Goal: Transaction & Acquisition: Obtain resource

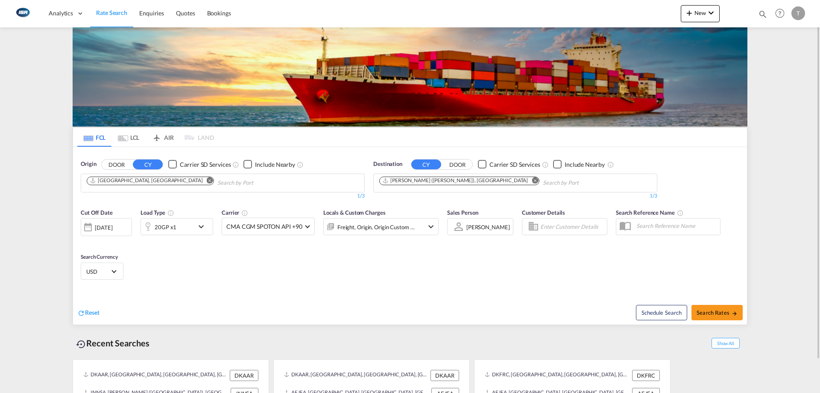
click at [138, 133] on md-tab-item "LCL" at bounding box center [128, 137] width 34 height 19
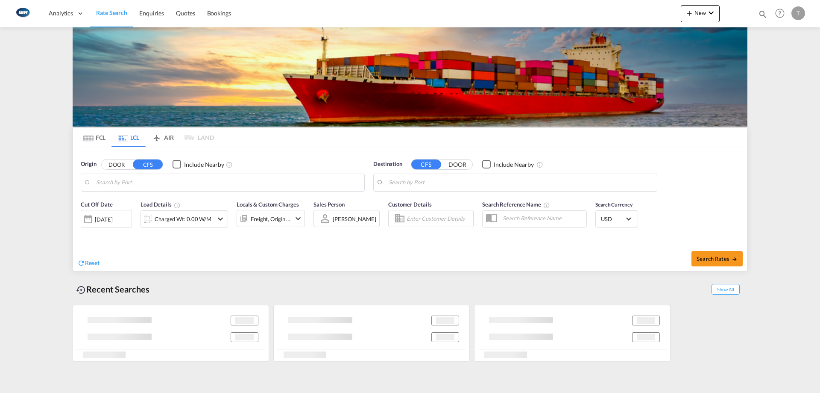
type input "DK-6000, Almind, [GEOGRAPHIC_DATA], [GEOGRAPHIC_DATA], [GEOGRAPHIC_DATA], [GEOG…"
type input "Tianjin Xingang, TJ, CNTXG"
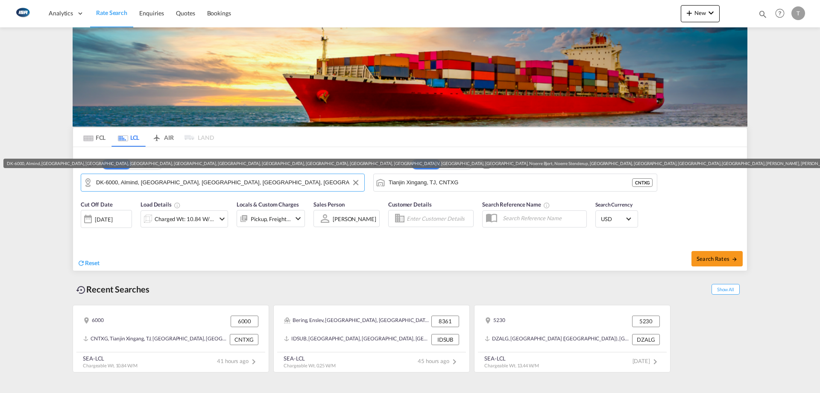
click at [170, 182] on input "DK-6000, Almind, [GEOGRAPHIC_DATA], [GEOGRAPHIC_DATA], [GEOGRAPHIC_DATA], [GEOG…" at bounding box center [228, 182] width 264 height 13
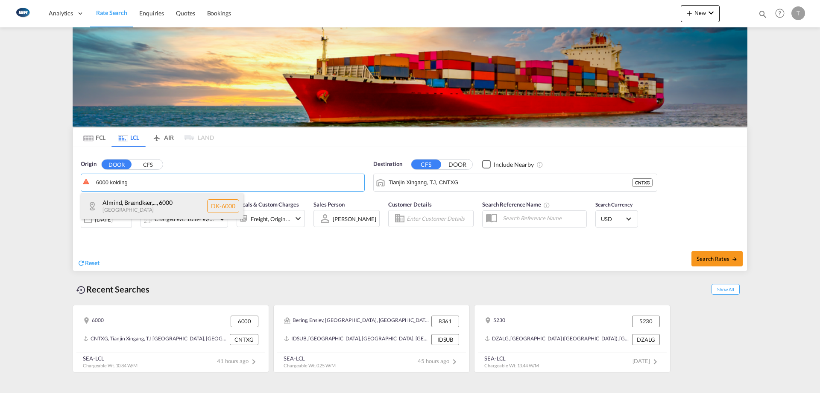
click at [164, 199] on div "Almind, Brændkær,... , 6000 Denmark DK-6000" at bounding box center [162, 206] width 162 height 26
type input "DK-6000, Almind, [GEOGRAPHIC_DATA], [GEOGRAPHIC_DATA], [GEOGRAPHIC_DATA], [GEOG…"
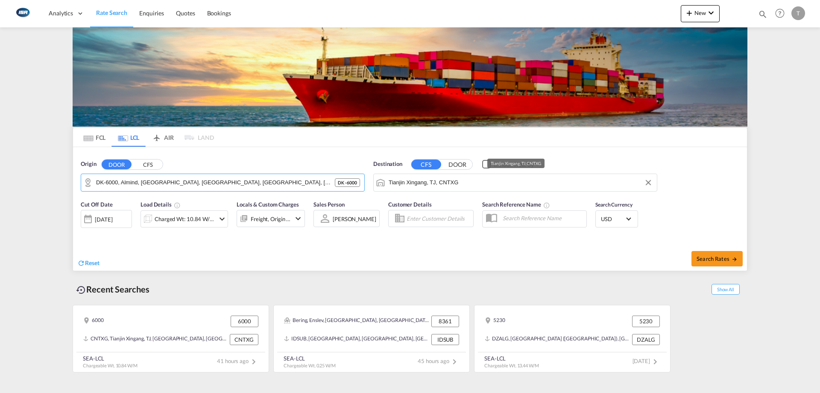
click at [464, 183] on input "Tianjin Xingang, TJ, CNTXG" at bounding box center [521, 182] width 264 height 13
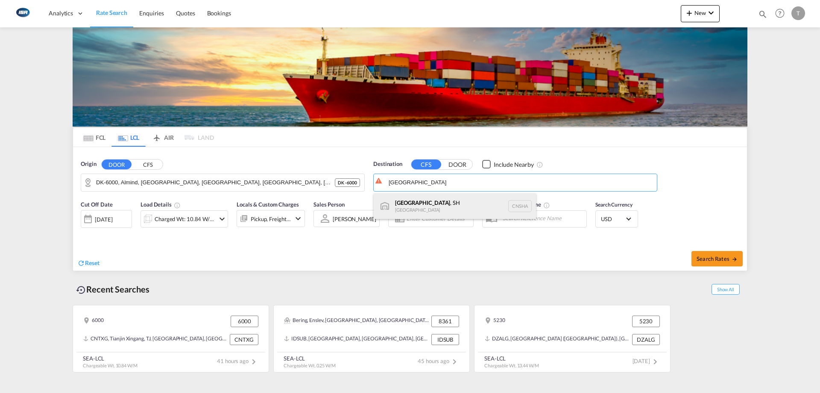
click at [450, 211] on div "[GEOGRAPHIC_DATA] , SH [GEOGRAPHIC_DATA] [GEOGRAPHIC_DATA]" at bounding box center [455, 206] width 162 height 26
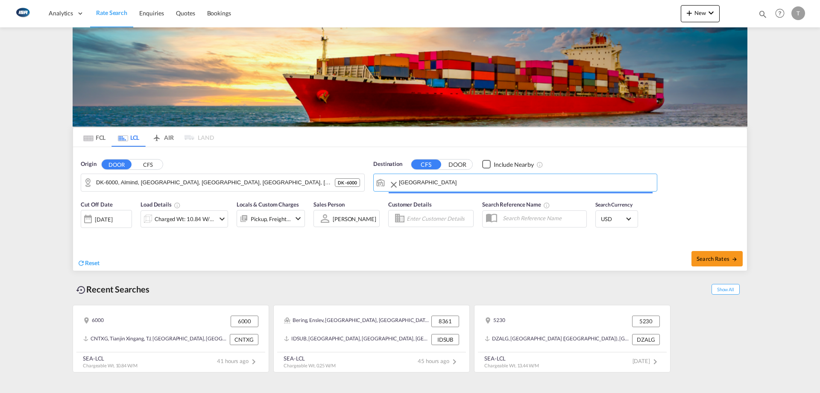
type input "[GEOGRAPHIC_DATA], SH, CNSHA"
click at [187, 220] on div "Charged Wt: 10.84 W/M" at bounding box center [185, 219] width 60 height 12
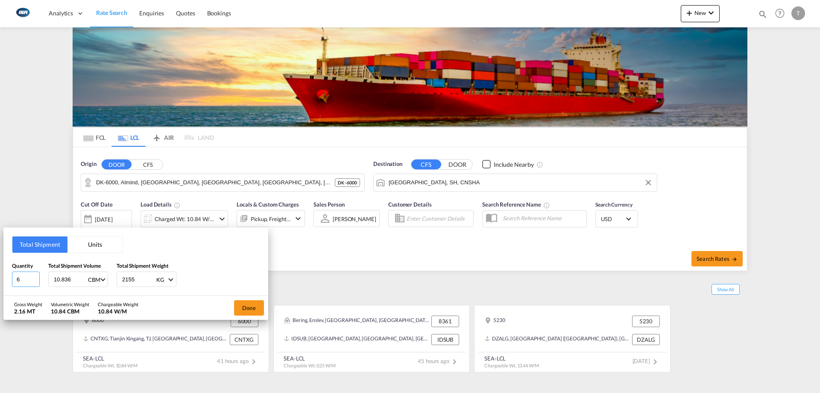
drag, startPoint x: 21, startPoint y: 281, endPoint x: 0, endPoint y: 282, distance: 20.9
click at [1, 282] on div "Total Shipment Units Quantity 6 Total Shipment Volume 10.836 CBM CBM CFT Total …" at bounding box center [410, 196] width 820 height 393
type input "2"
type input "1.59"
type input "1690"
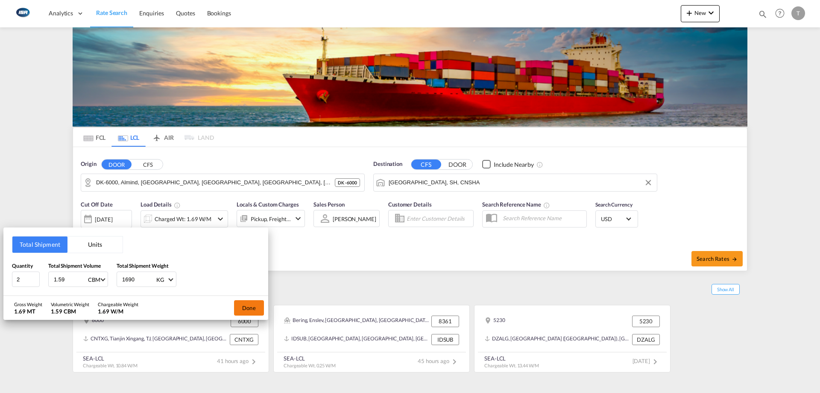
click at [243, 305] on button "Done" at bounding box center [249, 307] width 30 height 15
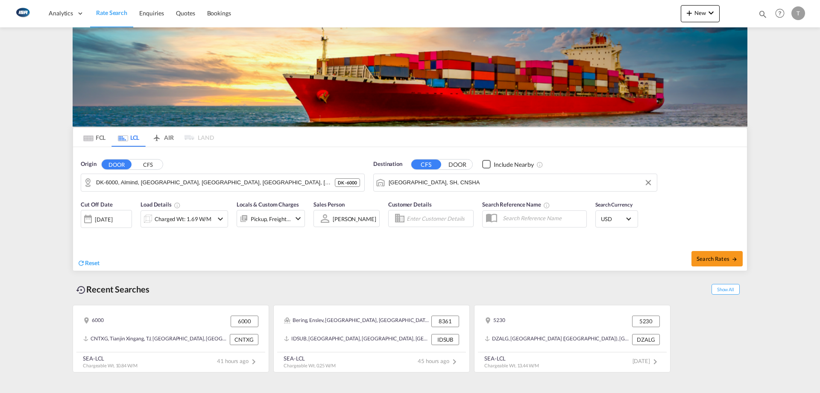
click at [270, 225] on div "Pickup, Freight +2" at bounding box center [271, 219] width 40 height 12
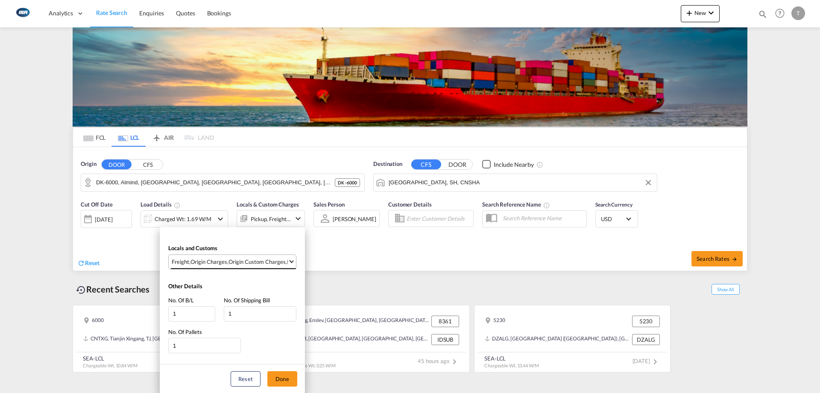
click at [255, 260] on div "Origin Custom Charges" at bounding box center [257, 262] width 57 height 8
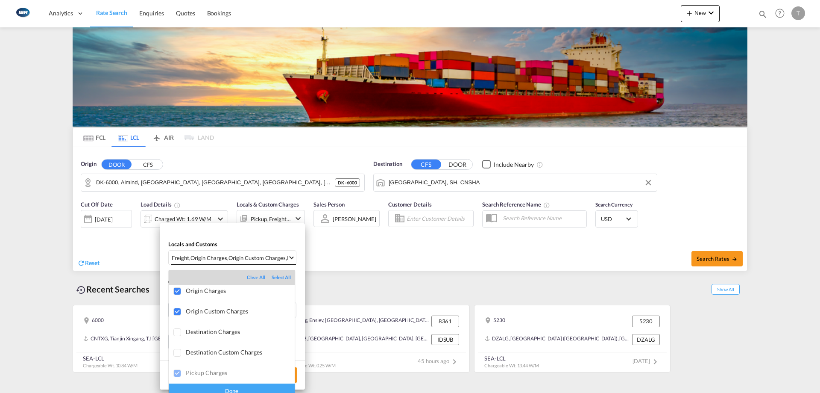
scroll to position [45, 0]
click at [252, 390] on div "Done" at bounding box center [232, 390] width 126 height 15
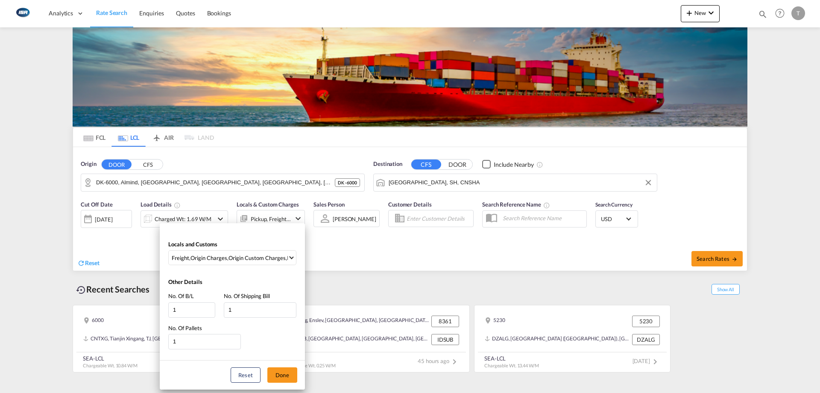
click at [277, 375] on button "Done" at bounding box center [282, 374] width 30 height 15
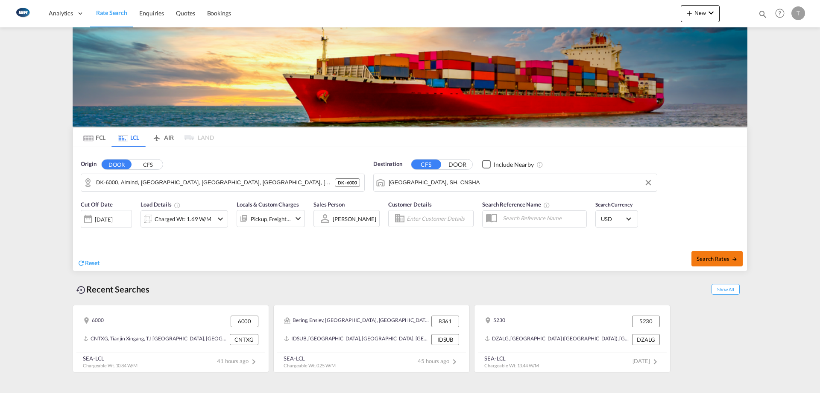
click at [701, 251] on button "Search Rates" at bounding box center [717, 258] width 51 height 15
type input "6000 to CNSHA / [DATE]"
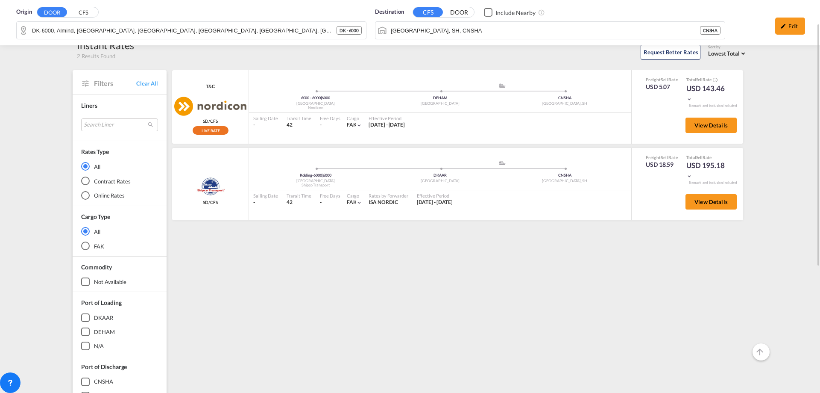
scroll to position [41, 0]
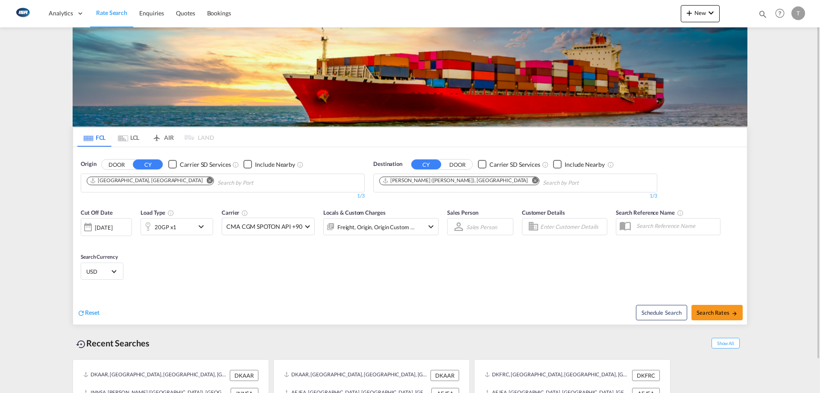
click at [532, 181] on md-icon "Remove" at bounding box center [535, 180] width 6 height 6
type input "jebel ali"
click at [434, 198] on div "Jebel Ali United Arab Emirates AEJEA" at bounding box center [445, 203] width 162 height 26
click at [166, 226] on div "20GP x1" at bounding box center [166, 227] width 22 height 12
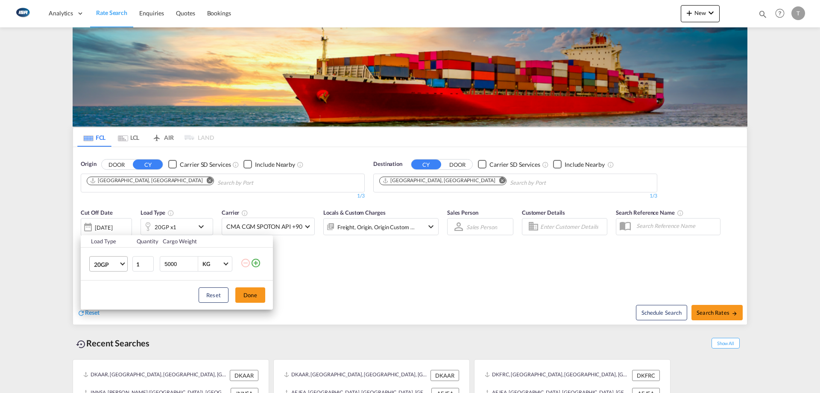
click at [118, 235] on md-select-value "20GP" at bounding box center [110, 263] width 34 height 15
click at [114, 235] on md-option "40HC" at bounding box center [116, 305] width 58 height 21
click at [263, 235] on button "Done" at bounding box center [250, 294] width 30 height 15
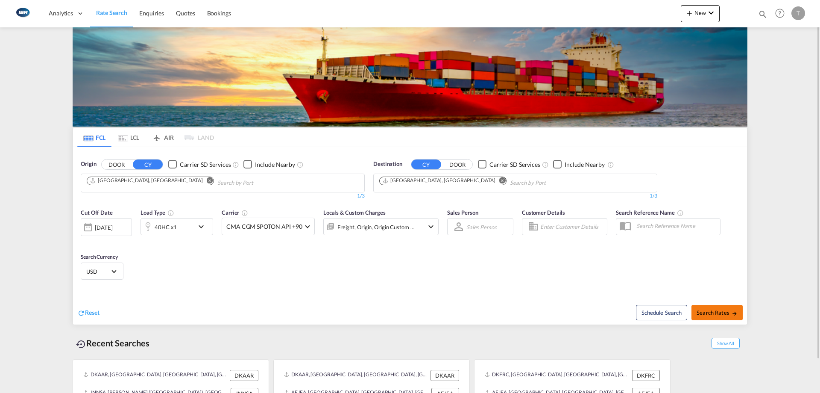
click at [539, 235] on button "Search Rates" at bounding box center [717, 312] width 51 height 15
type input "DKAAR to AEJEA / 20 Aug 2025"
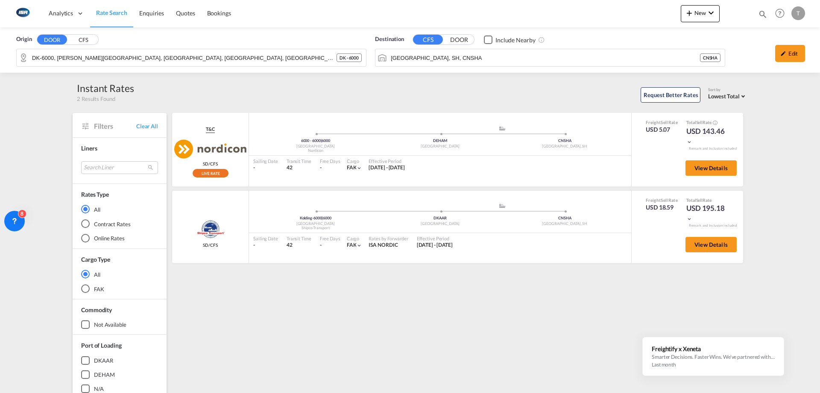
scroll to position [41, 0]
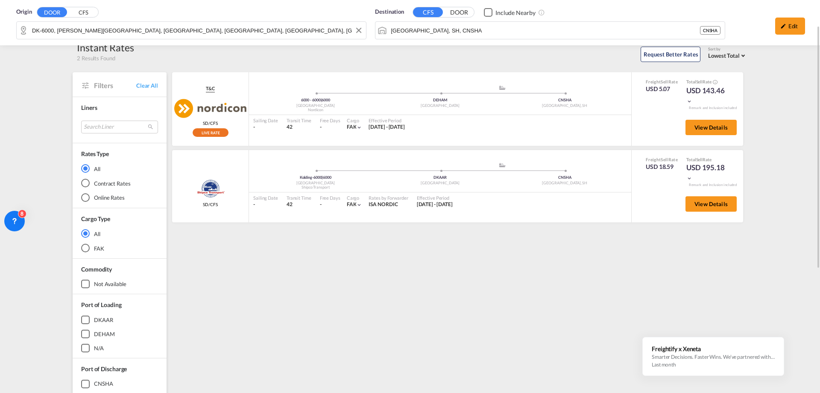
click at [150, 26] on div "Origin DOOR CFS DK-6000, Almind, Brændkær, Bramdrup, Bramdrupdam, Dalby, Drejen…" at bounding box center [410, 22] width 820 height 45
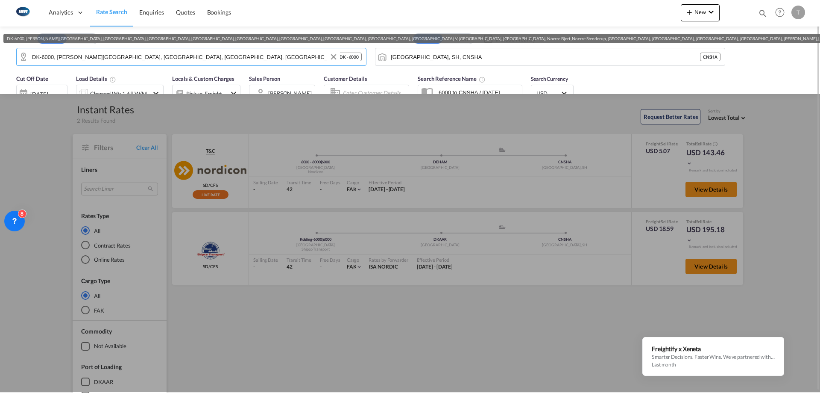
scroll to position [0, 0]
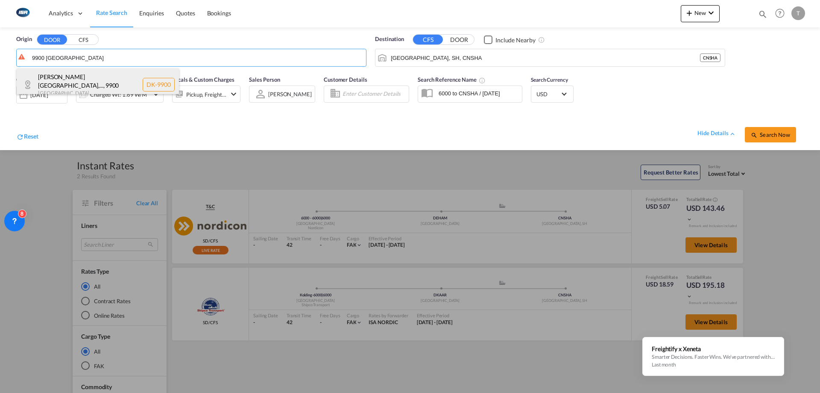
click at [111, 81] on div "Abildgård, Åsted,... , 9900 Denmark DK-9900" at bounding box center [98, 84] width 162 height 32
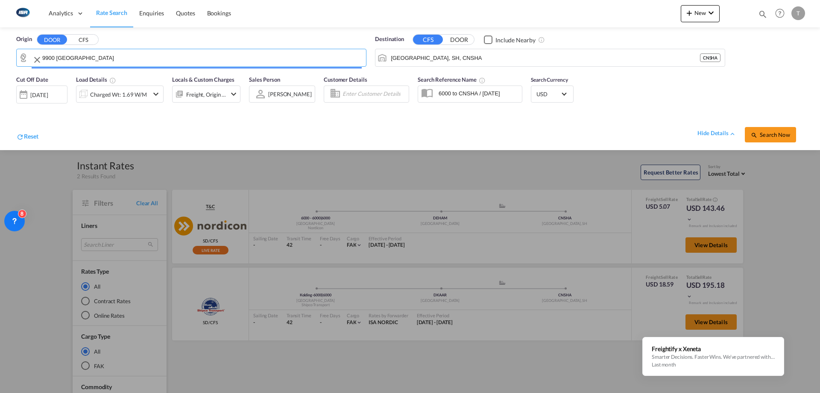
type input "DK-9900, Abildgård, Åsted, Dvergetved, Elling, Flade, Frederikshavn, Gadholt, G…"
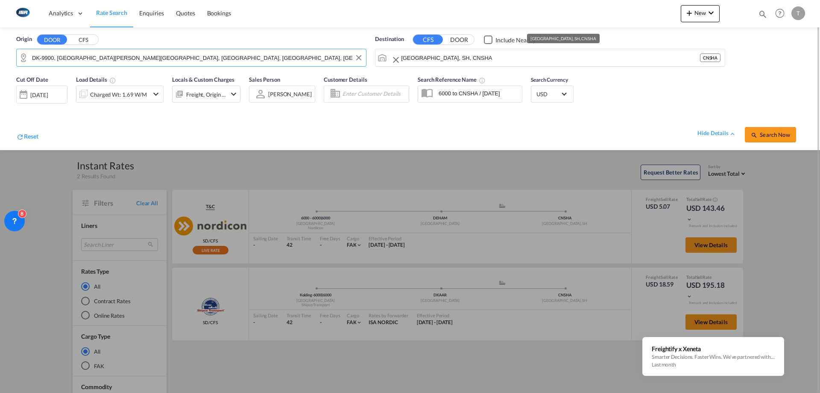
click at [513, 56] on input "[GEOGRAPHIC_DATA], SH, CNSHA" at bounding box center [550, 57] width 299 height 13
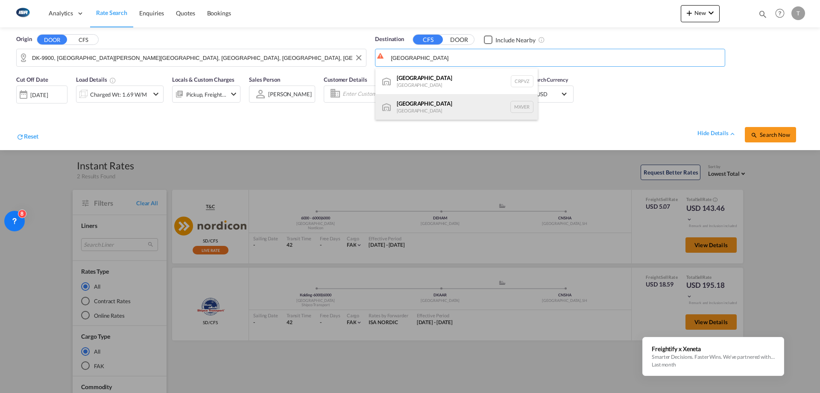
click at [466, 97] on div "Veracruz Mexico MXVER" at bounding box center [456, 107] width 162 height 26
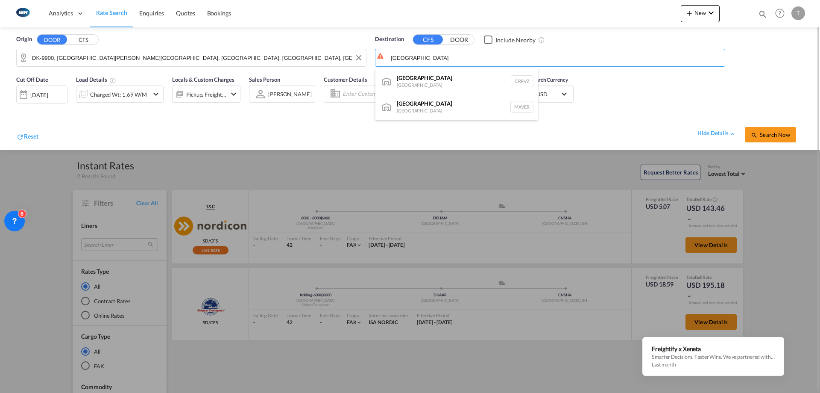
type input "Veracruz, MXVER"
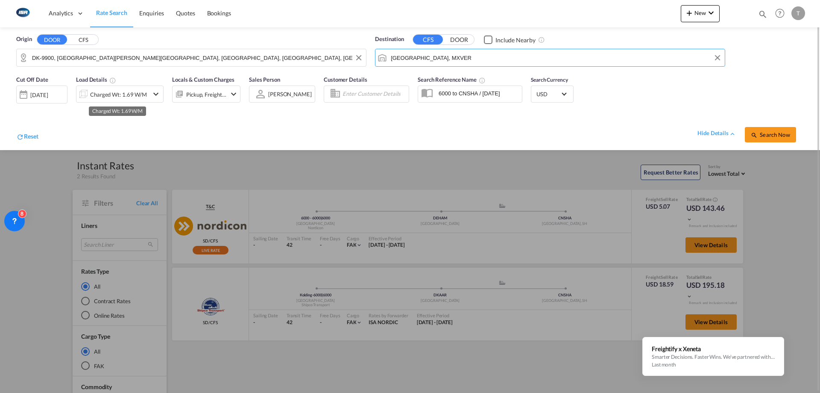
click at [125, 96] on div "Charged Wt: 1.69 W/M" at bounding box center [118, 94] width 57 height 12
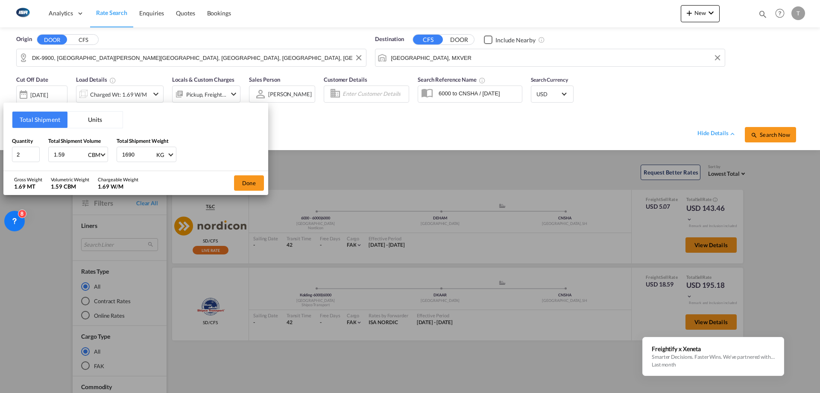
click at [98, 117] on button "Units" at bounding box center [94, 119] width 55 height 16
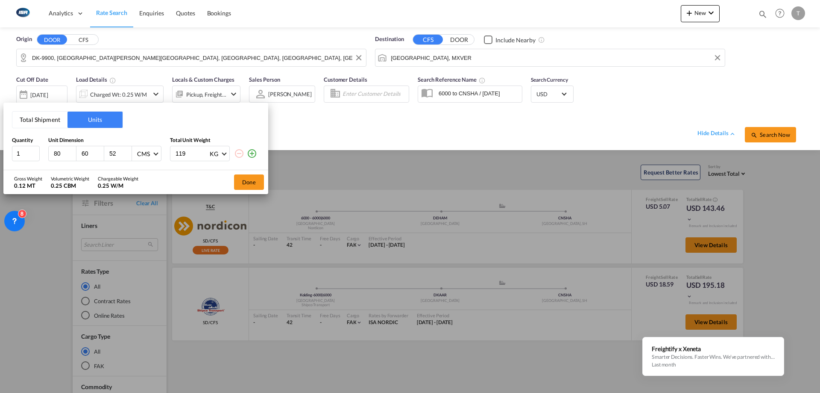
click at [251, 157] on md-icon "icon-plus-circle-outline" at bounding box center [252, 153] width 10 height 10
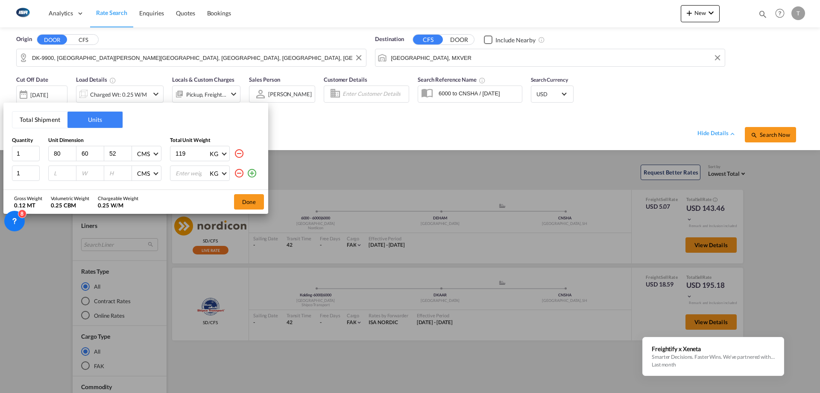
click at [248, 173] on md-icon "icon-plus-circle-outline" at bounding box center [252, 173] width 10 height 10
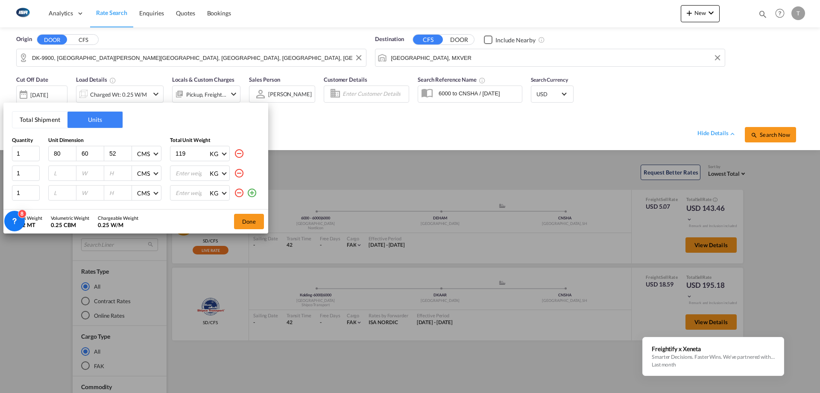
click at [252, 196] on md-icon "icon-plus-circle-outline" at bounding box center [252, 193] width 10 height 10
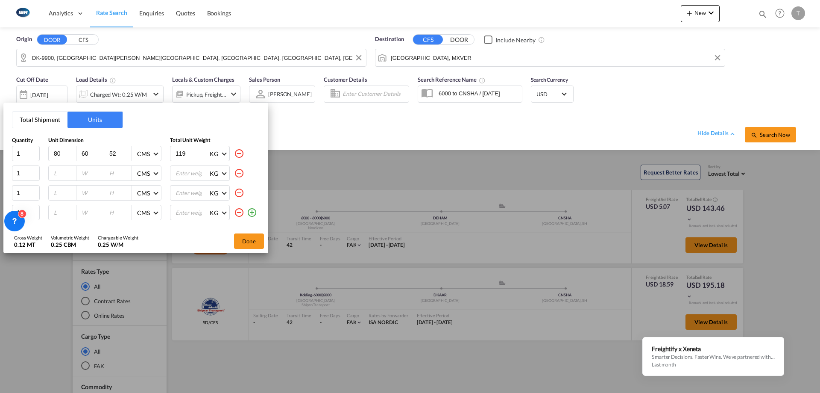
click at [190, 215] on input "number" at bounding box center [192, 212] width 34 height 15
type input "25"
click at [190, 194] on input "number" at bounding box center [192, 192] width 34 height 15
type input "35"
click at [182, 174] on input "number" at bounding box center [192, 173] width 34 height 15
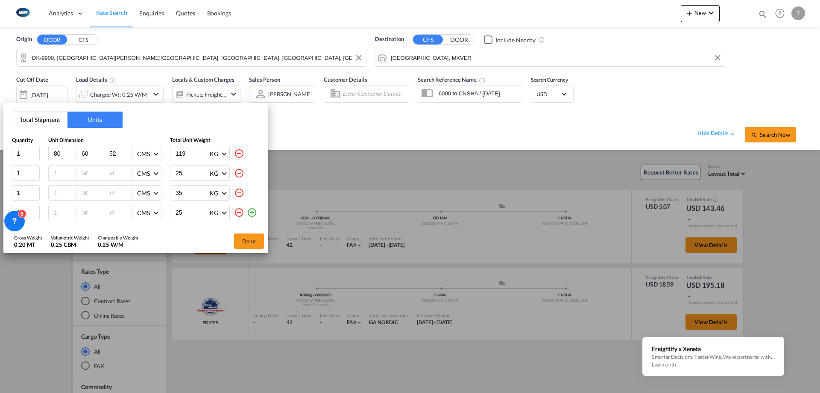
type input "25"
drag, startPoint x: 190, startPoint y: 156, endPoint x: 81, endPoint y: 162, distance: 109.1
click at [82, 162] on div "Quantity Unit Dimension Total Unit Weight 1 80 60 52 CMS CMS Inches 119 KG KG L…" at bounding box center [136, 179] width 248 height 84
type input "150"
drag, startPoint x: 59, startPoint y: 156, endPoint x: 14, endPoint y: 166, distance: 46.3
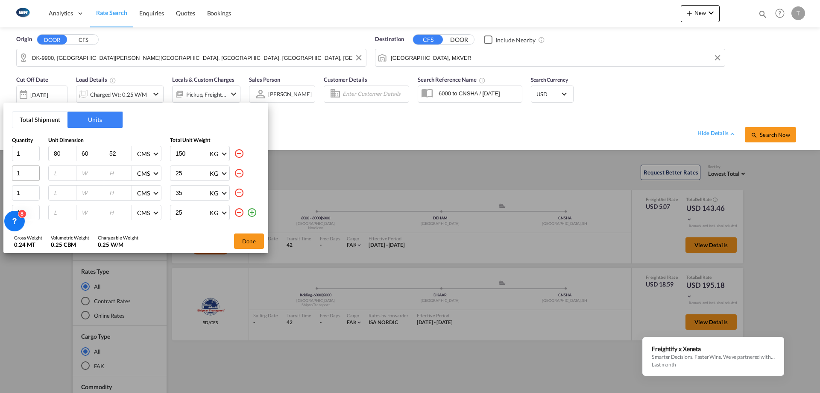
click at [14, 166] on div "Quantity Unit Dimension Total Unit Weight 1 80 60 52 CMS CMS Inches 150 KG KG L…" at bounding box center [136, 179] width 248 height 84
type input "130"
type input "40"
type input "137"
click at [55, 170] on input "number" at bounding box center [64, 173] width 23 height 8
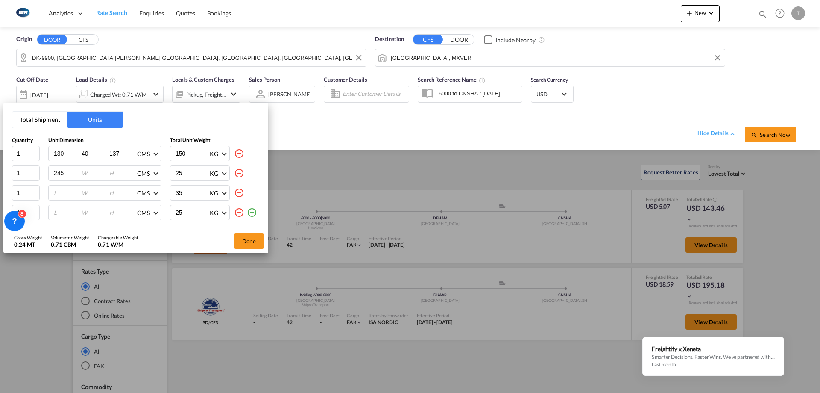
type input "245"
type input "16"
type input "8"
click at [64, 194] on input "number" at bounding box center [64, 193] width 23 height 8
type input "332"
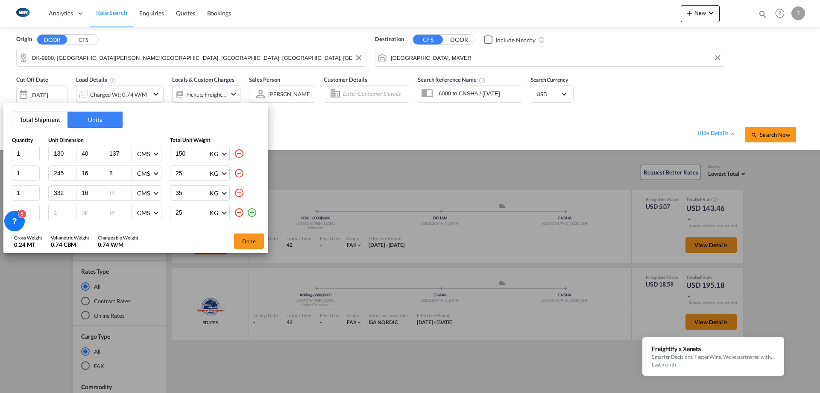
type input "16"
click at [60, 211] on input "number" at bounding box center [64, 212] width 23 height 8
type input "256"
type input "16"
type input "8"
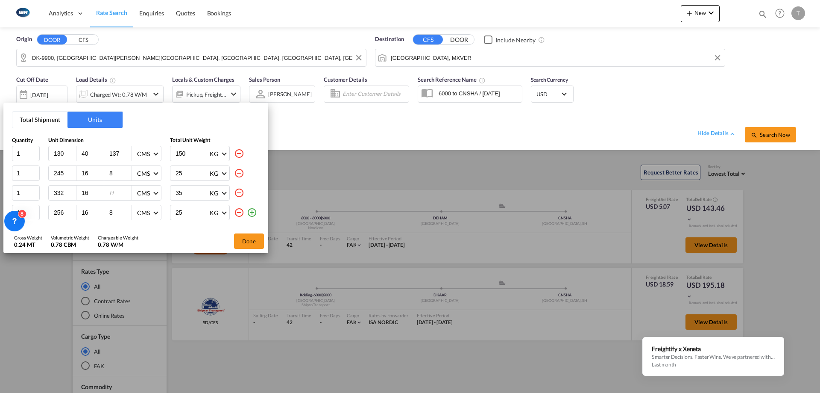
click at [117, 193] on input "number" at bounding box center [119, 193] width 23 height 8
type input "8"
click at [252, 240] on button "Done" at bounding box center [249, 240] width 30 height 15
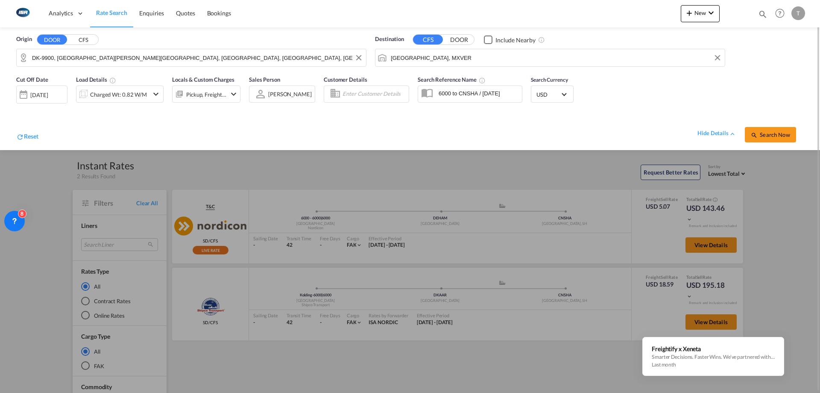
click at [554, 93] on span "USD" at bounding box center [549, 95] width 24 height 8
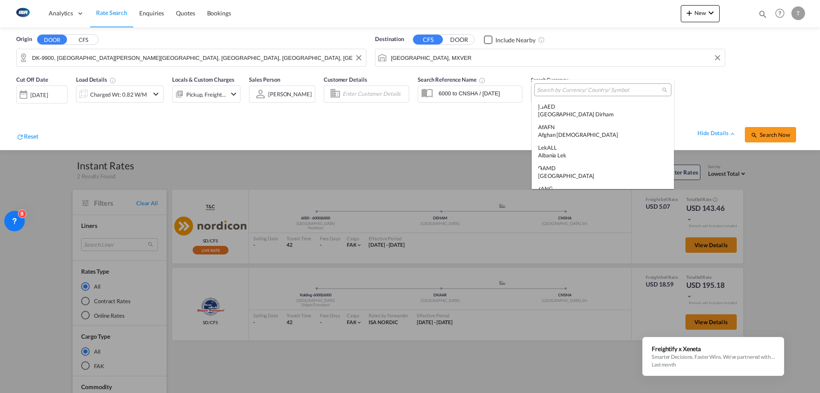
scroll to position [2949, 0]
click at [606, 135] on div "United States Dollar" at bounding box center [602, 138] width 129 height 8
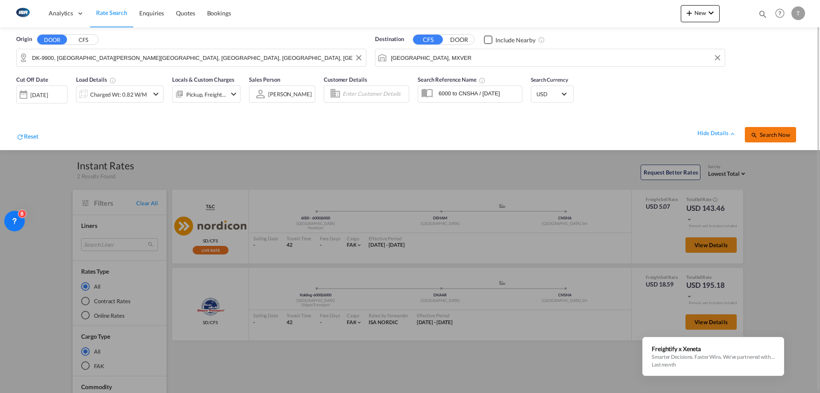
click at [769, 138] on span "Search Now" at bounding box center [770, 134] width 39 height 7
